Goal: Navigation & Orientation: Understand site structure

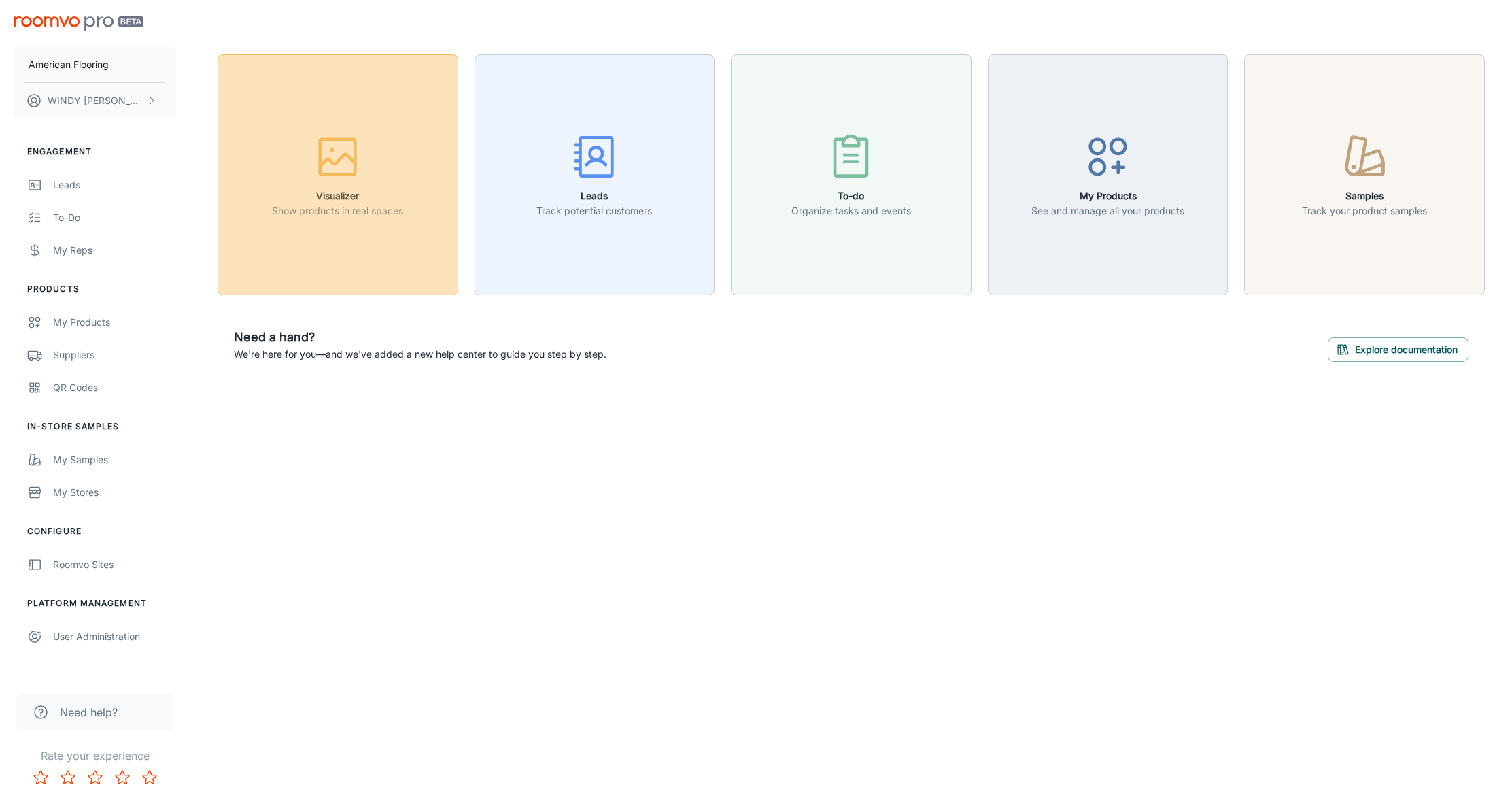
click at [343, 213] on p "Show products in real spaces" at bounding box center [337, 211] width 131 height 15
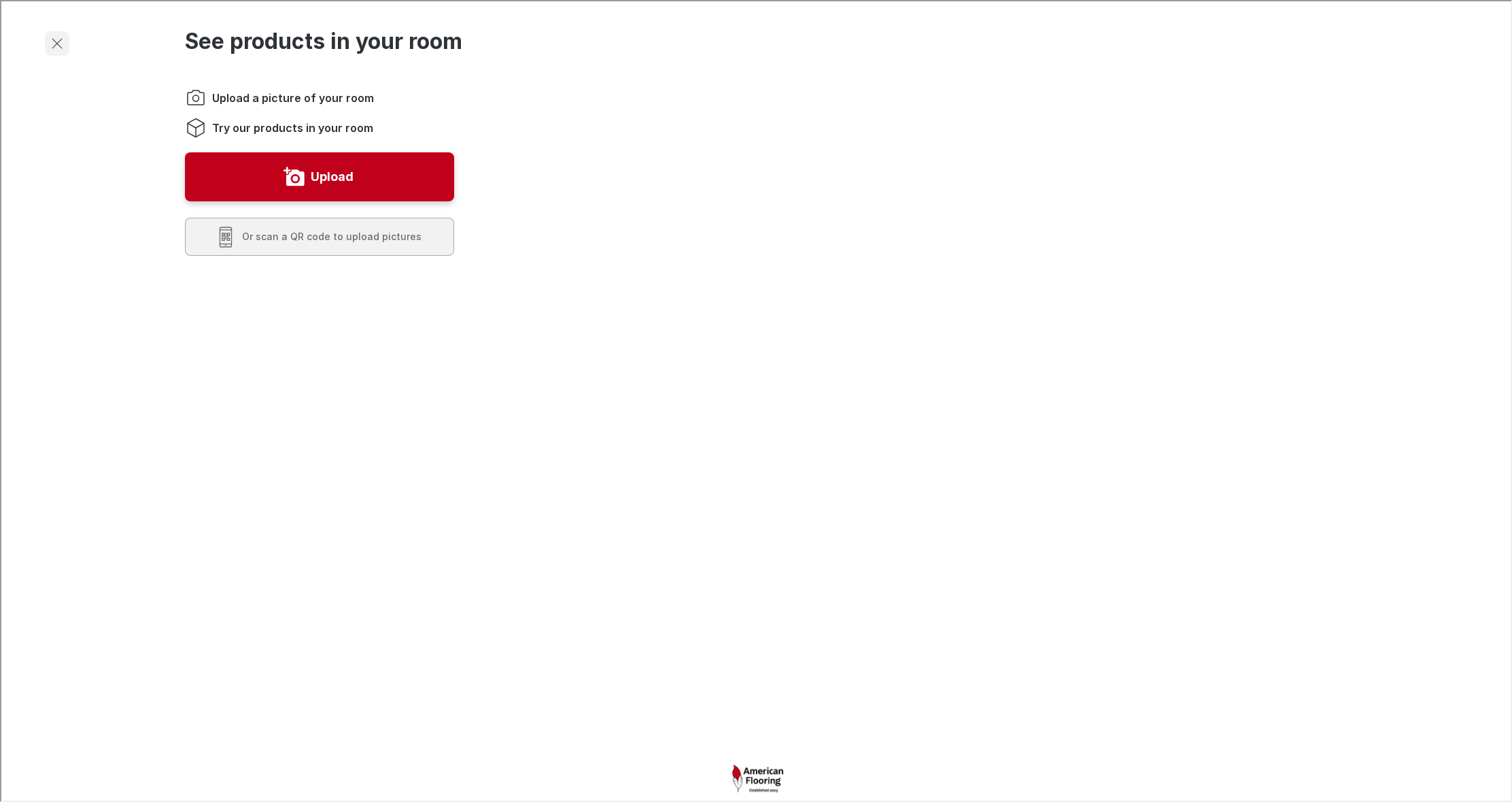
click at [56, 40] on icon "Exit visualizer" at bounding box center [56, 43] width 17 height 17
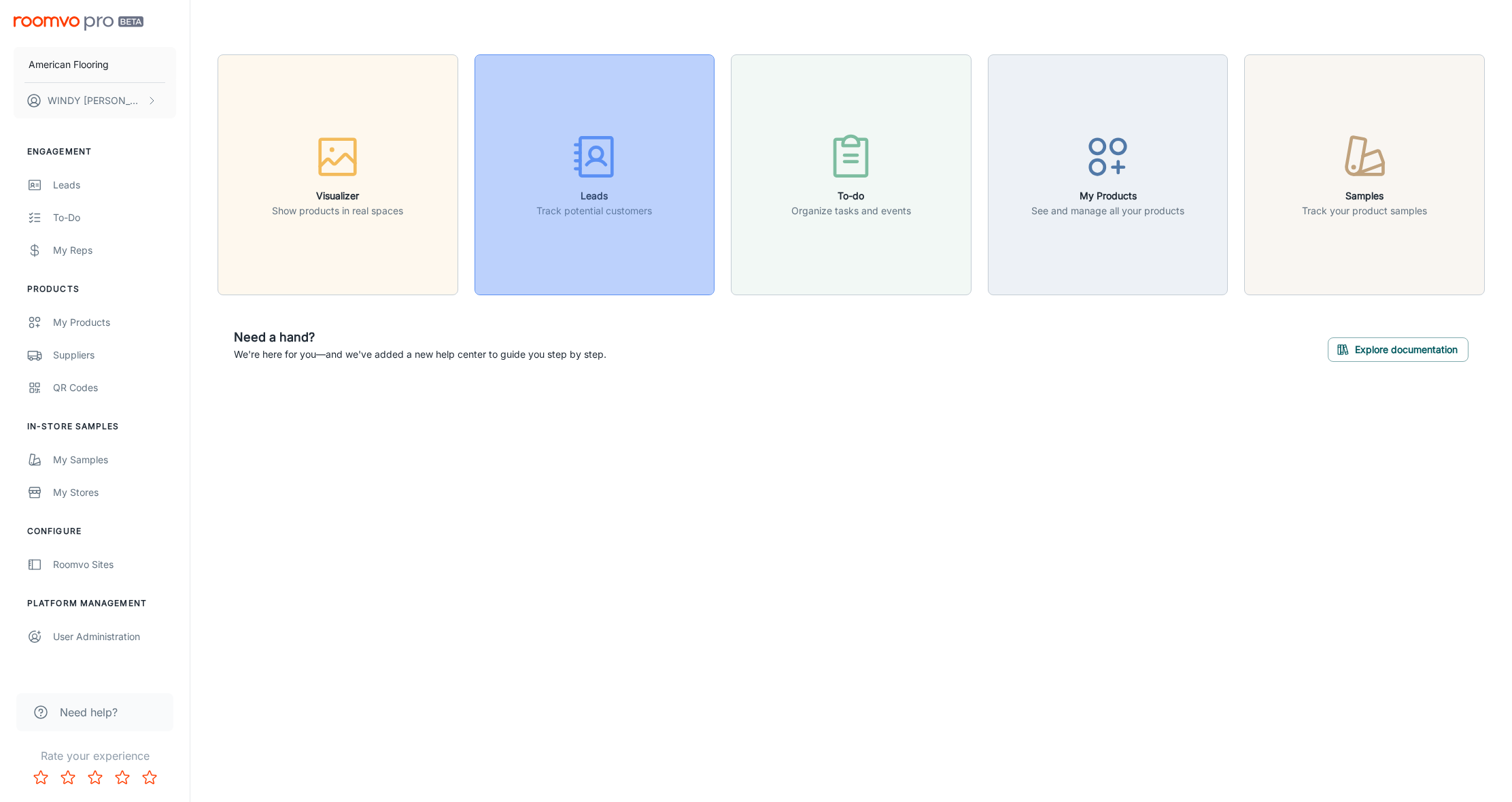
click at [557, 190] on h6 "Leads" at bounding box center [594, 196] width 115 height 15
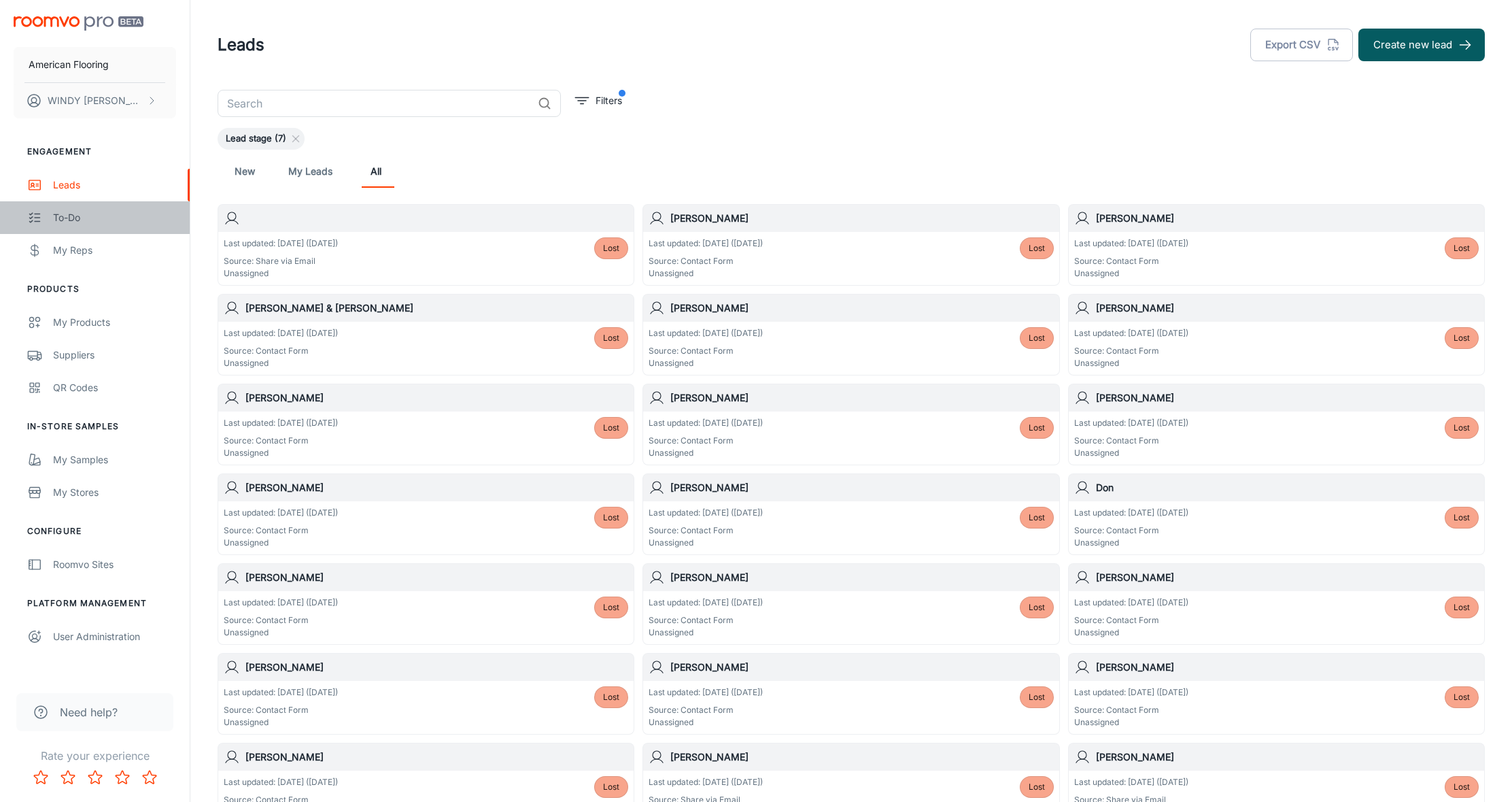
click at [67, 217] on div "To-do" at bounding box center [114, 217] width 123 height 15
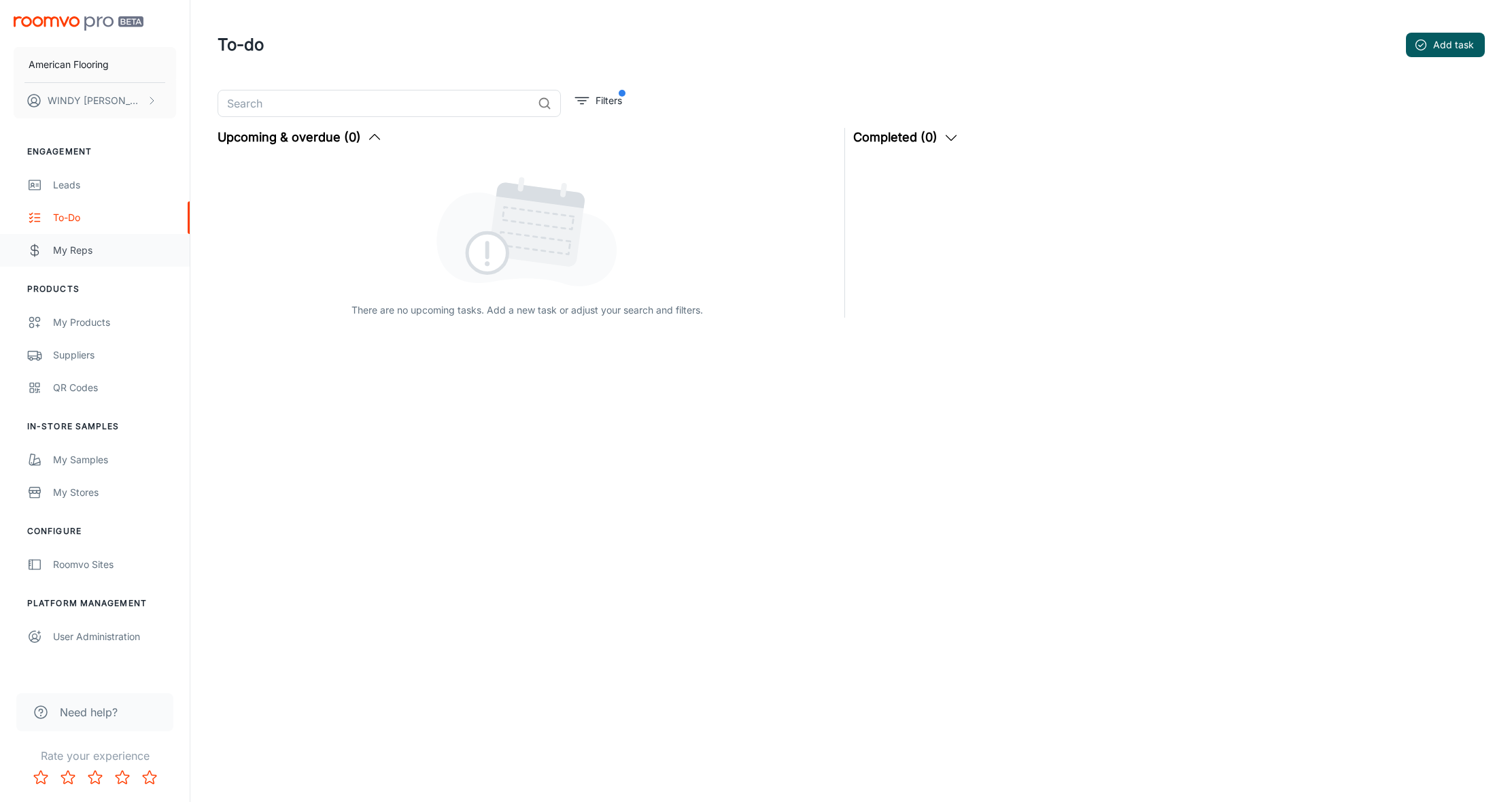
click at [64, 252] on div "My Reps" at bounding box center [114, 250] width 123 height 15
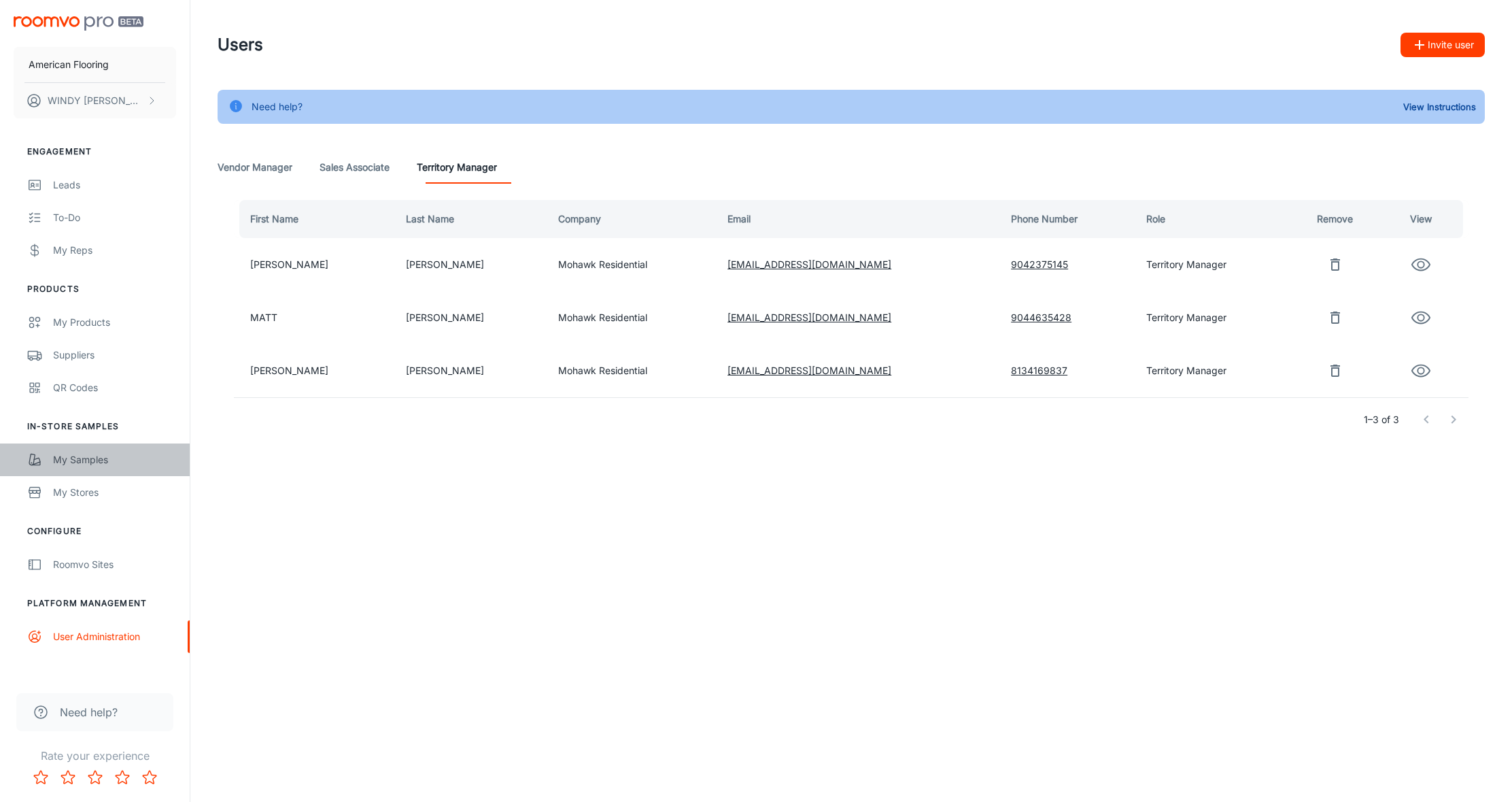
click at [76, 458] on div "My Samples" at bounding box center [114, 460] width 123 height 15
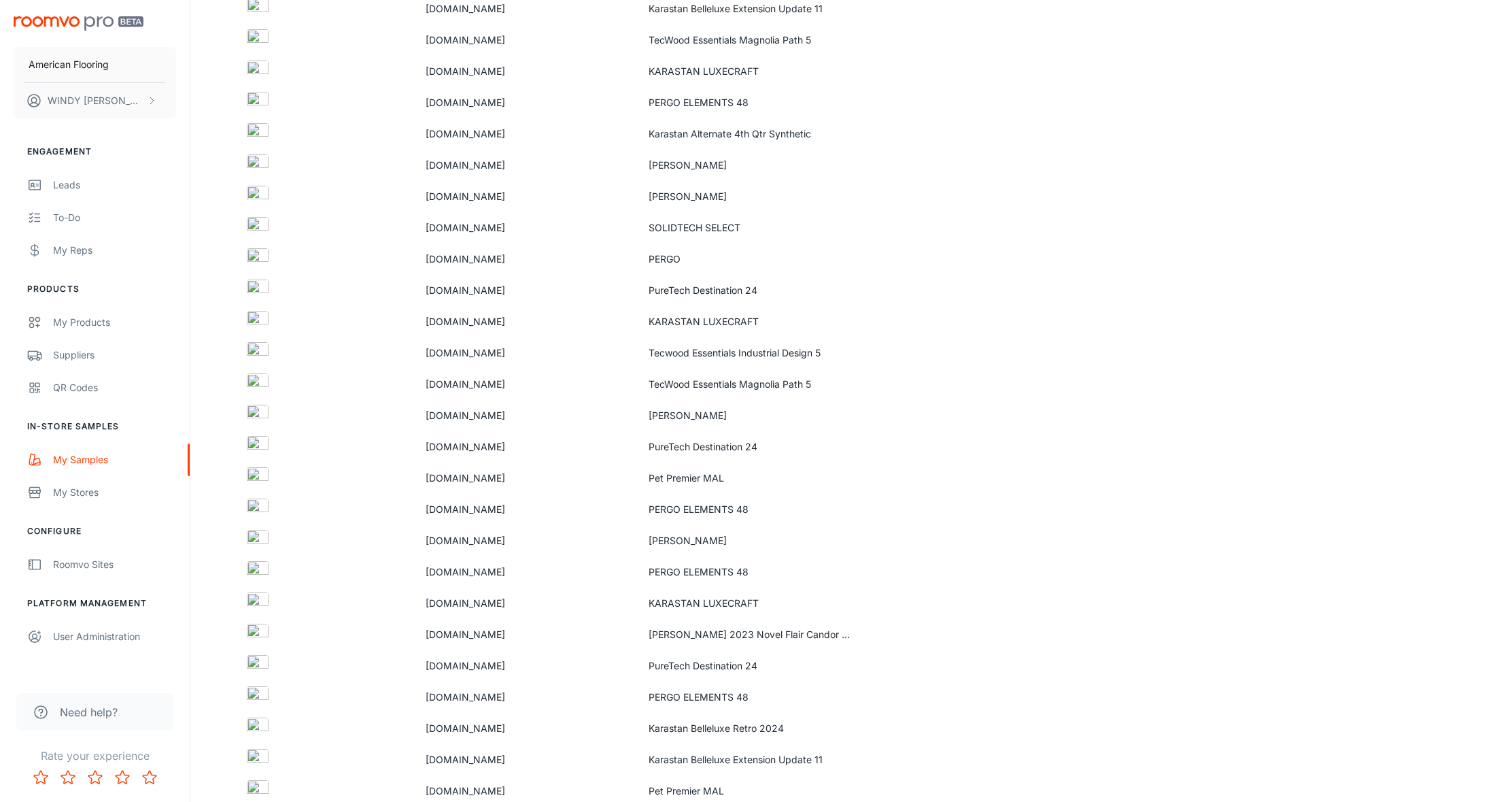
scroll to position [281, 0]
click at [63, 356] on div "Suppliers" at bounding box center [114, 355] width 123 height 15
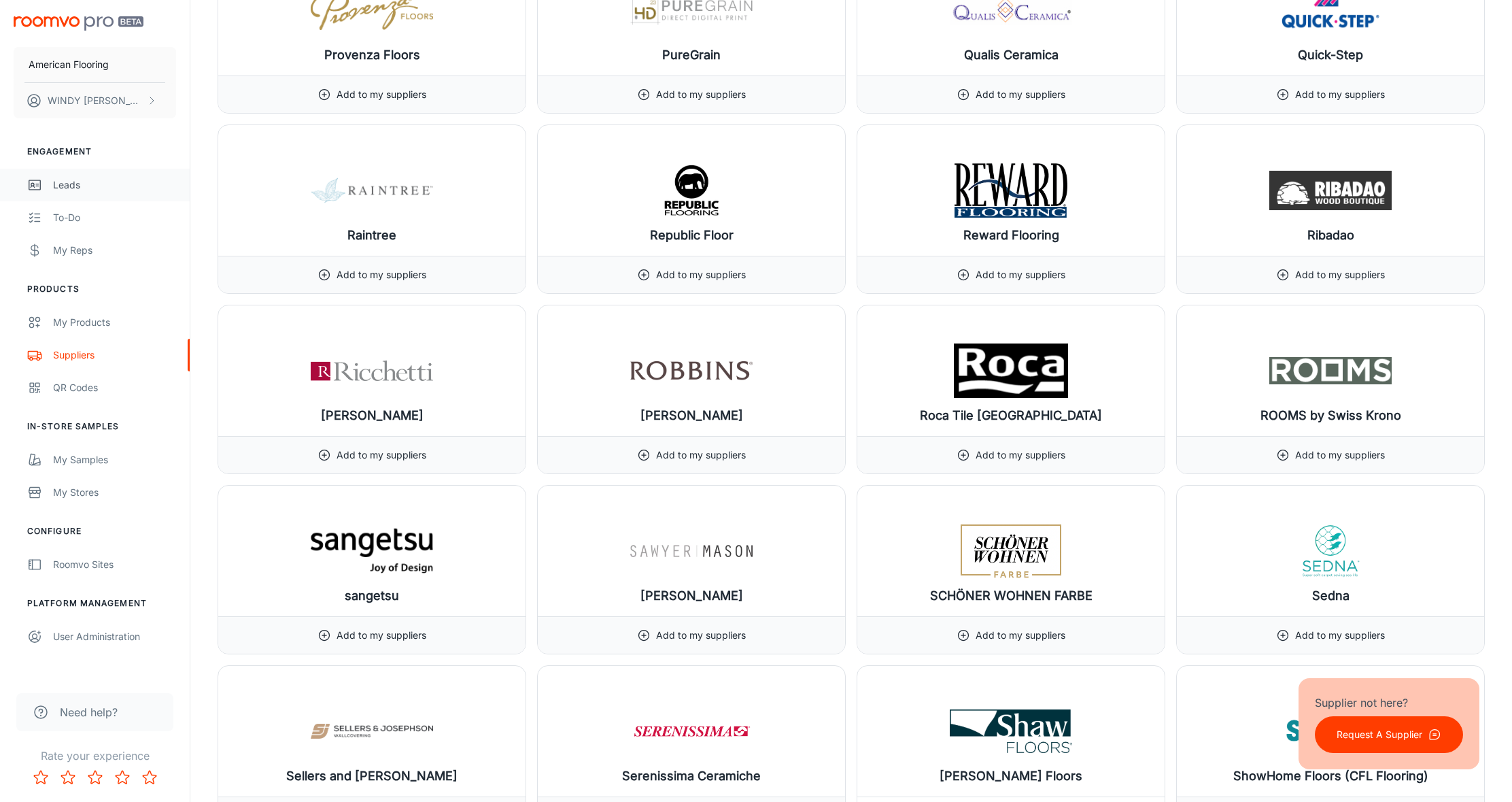
scroll to position [14114, 0]
click at [80, 316] on div "My Products" at bounding box center [114, 322] width 123 height 15
